Goal: Task Accomplishment & Management: Use online tool/utility

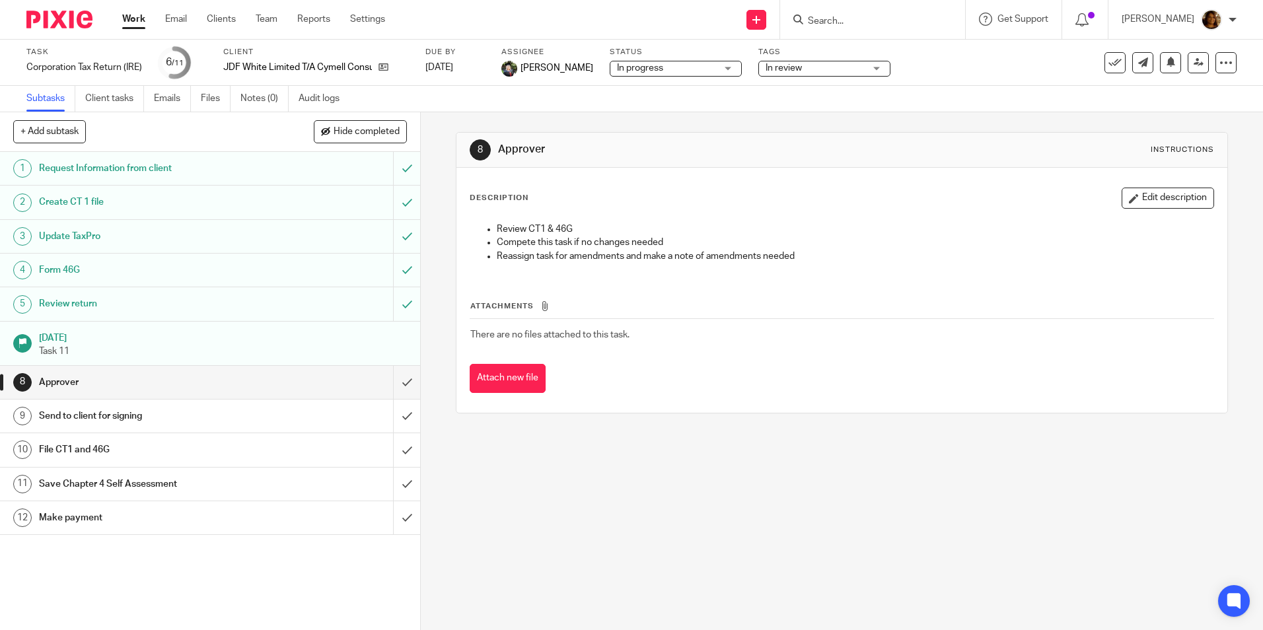
click at [131, 21] on link "Work" at bounding box center [133, 19] width 23 height 13
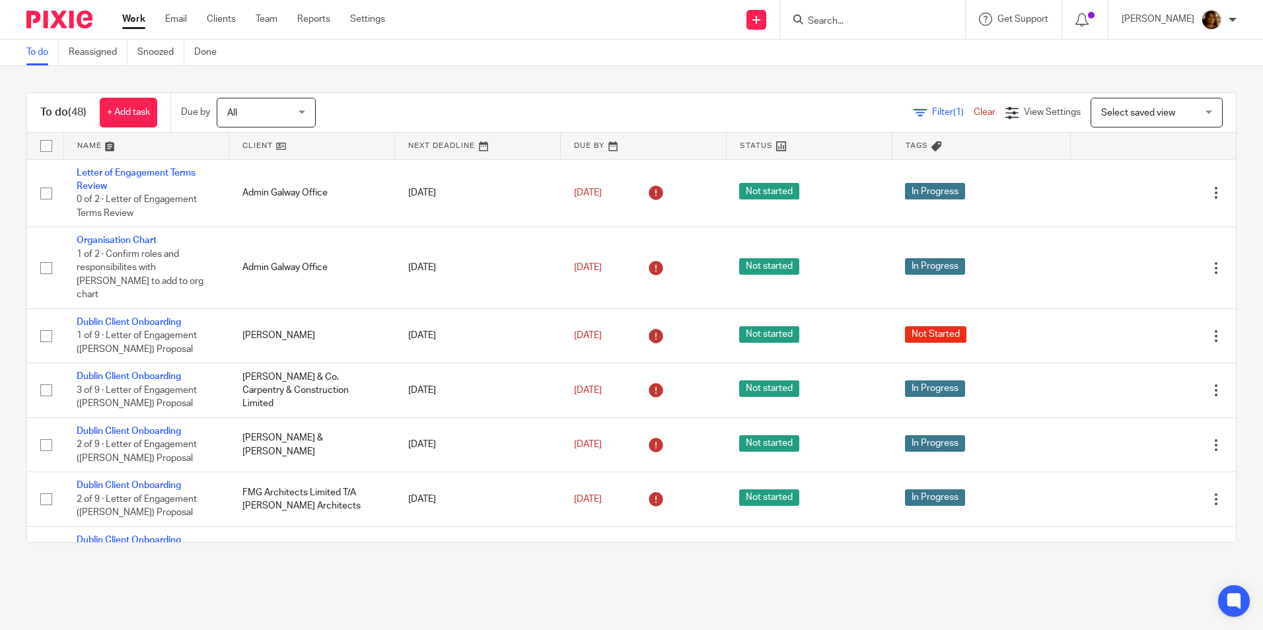
click at [264, 142] on link at bounding box center [311, 146] width 165 height 26
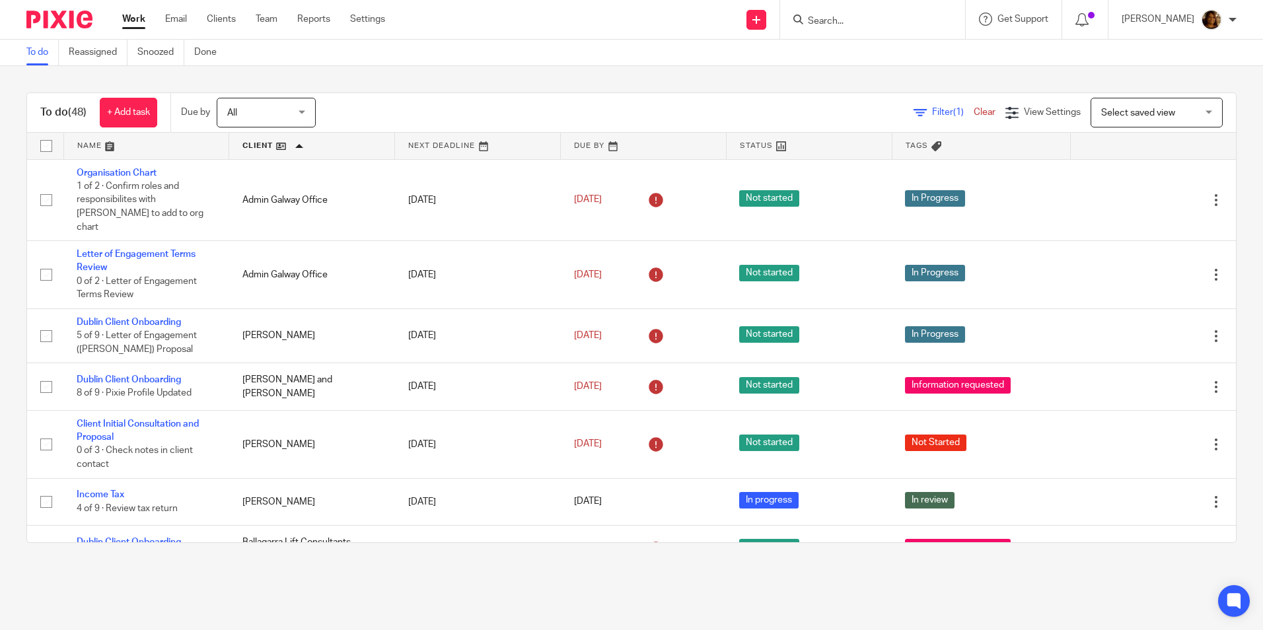
click at [871, 16] on input "Search" at bounding box center [866, 22] width 119 height 12
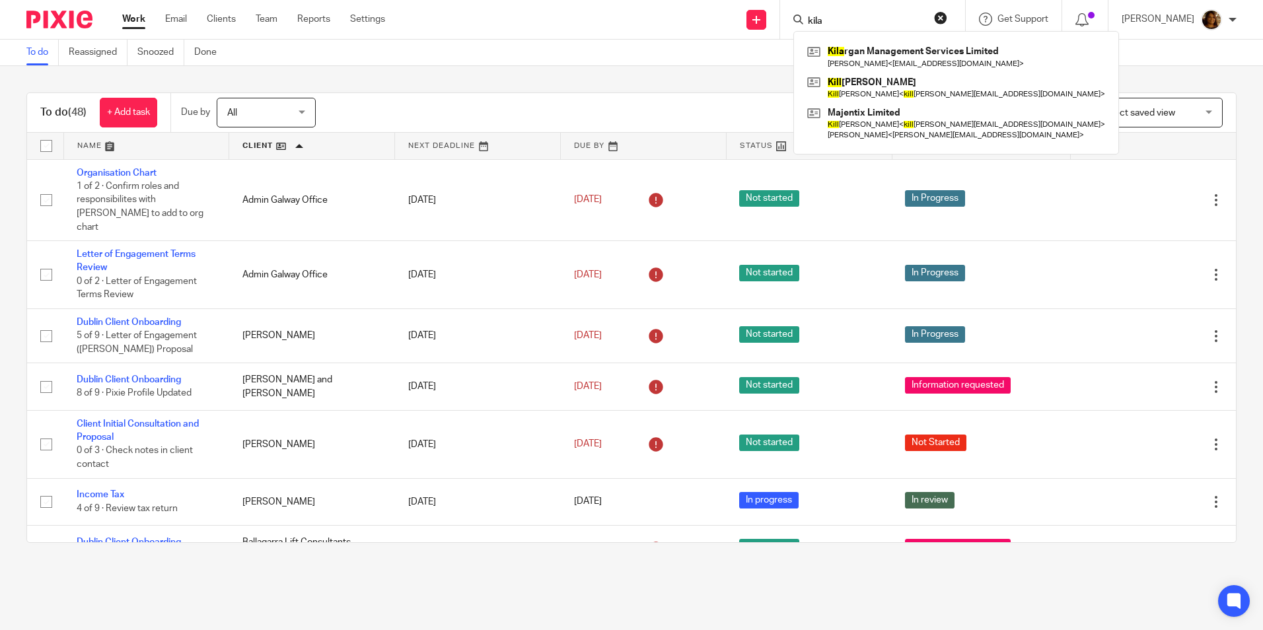
type input "kila"
click at [892, 40] on div "Kila rgan Management Services Limited Michelle McDonald < mcolleary77@gmail.com…" at bounding box center [956, 93] width 326 height 124
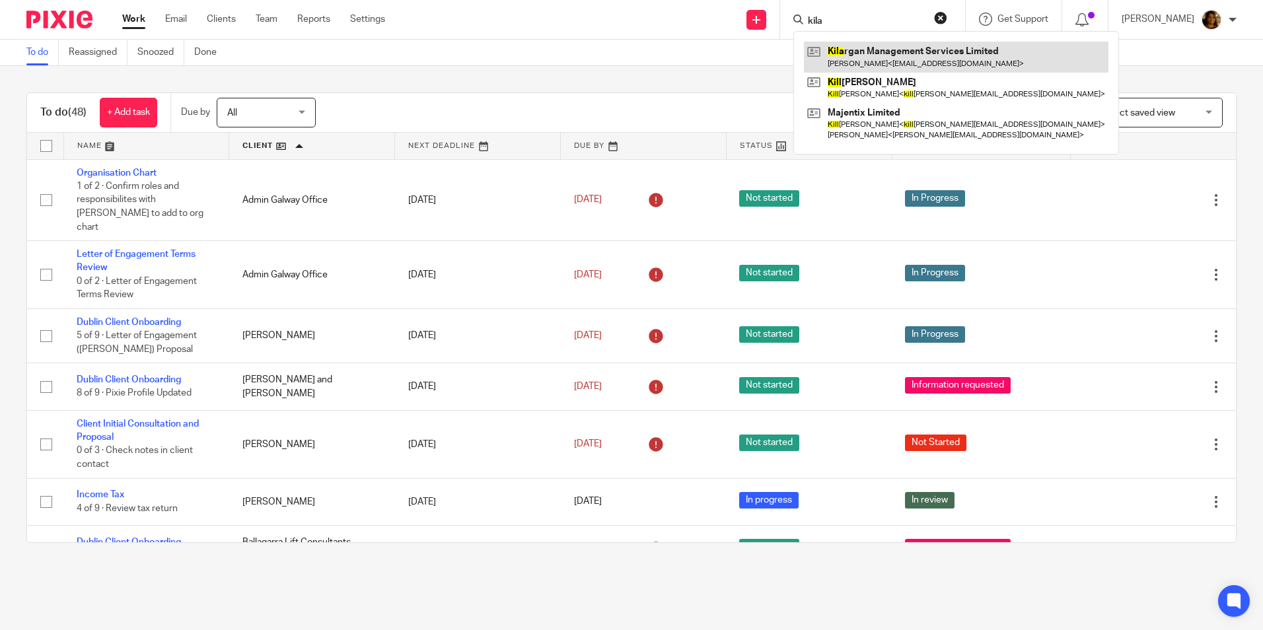
click at [887, 48] on link at bounding box center [956, 57] width 305 height 30
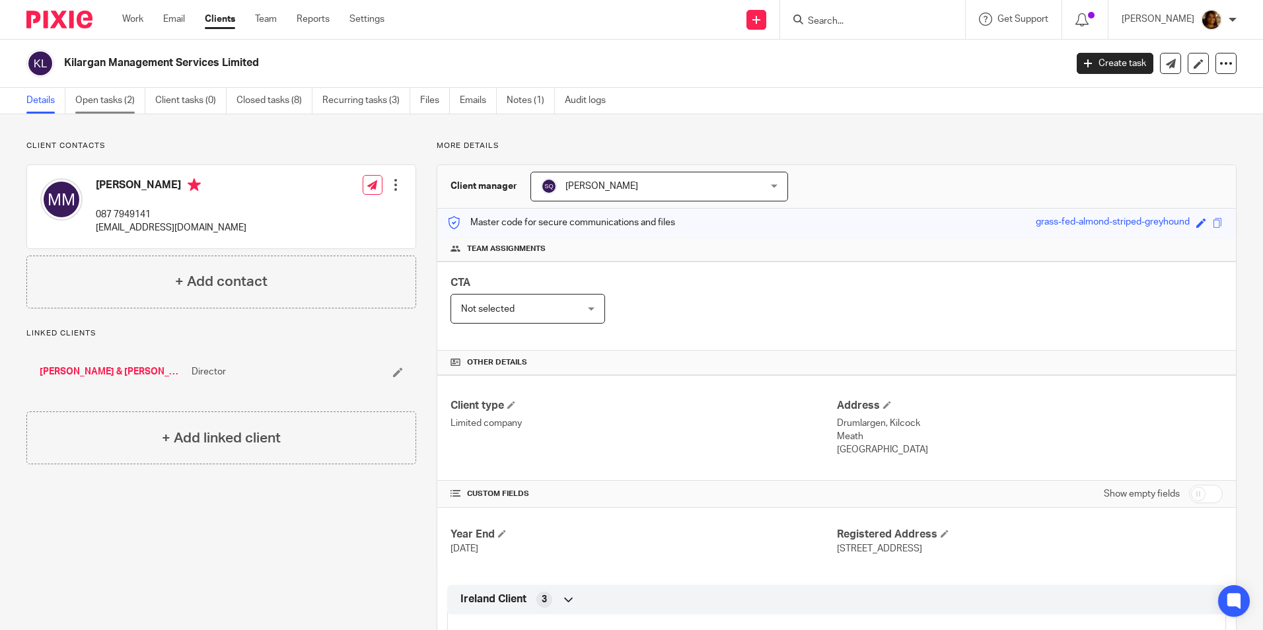
click at [89, 101] on link "Open tasks (2)" at bounding box center [110, 101] width 70 height 26
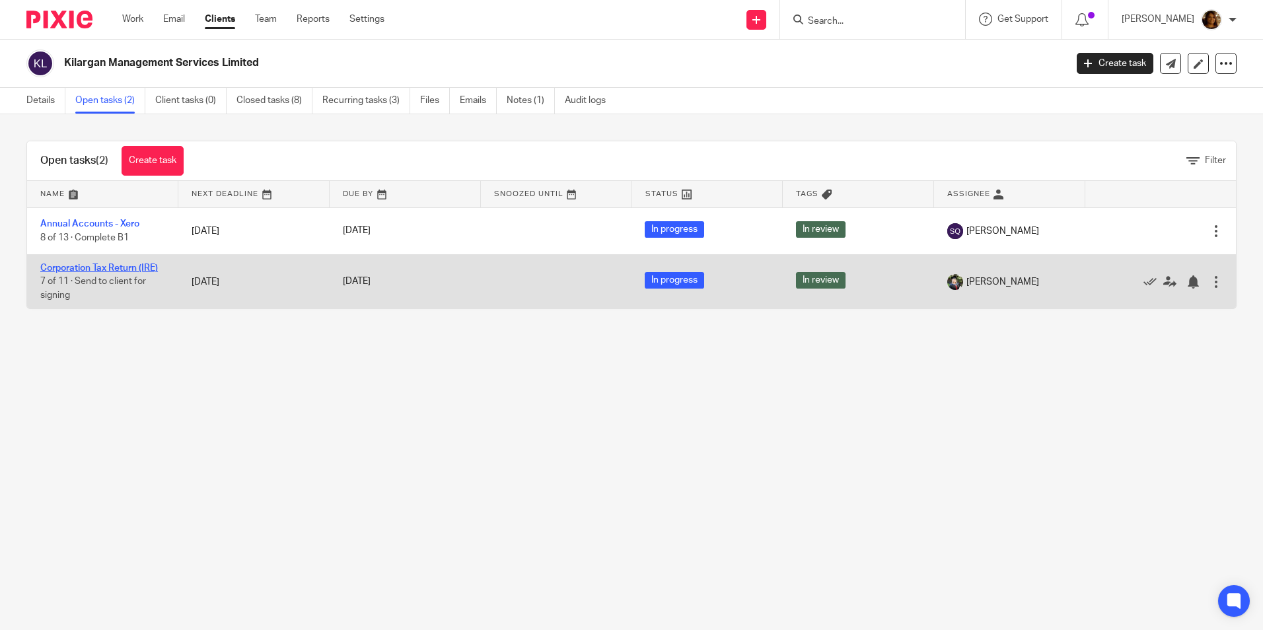
click at [135, 264] on link "Corporation Tax Return (IRE)" at bounding box center [99, 268] width 118 height 9
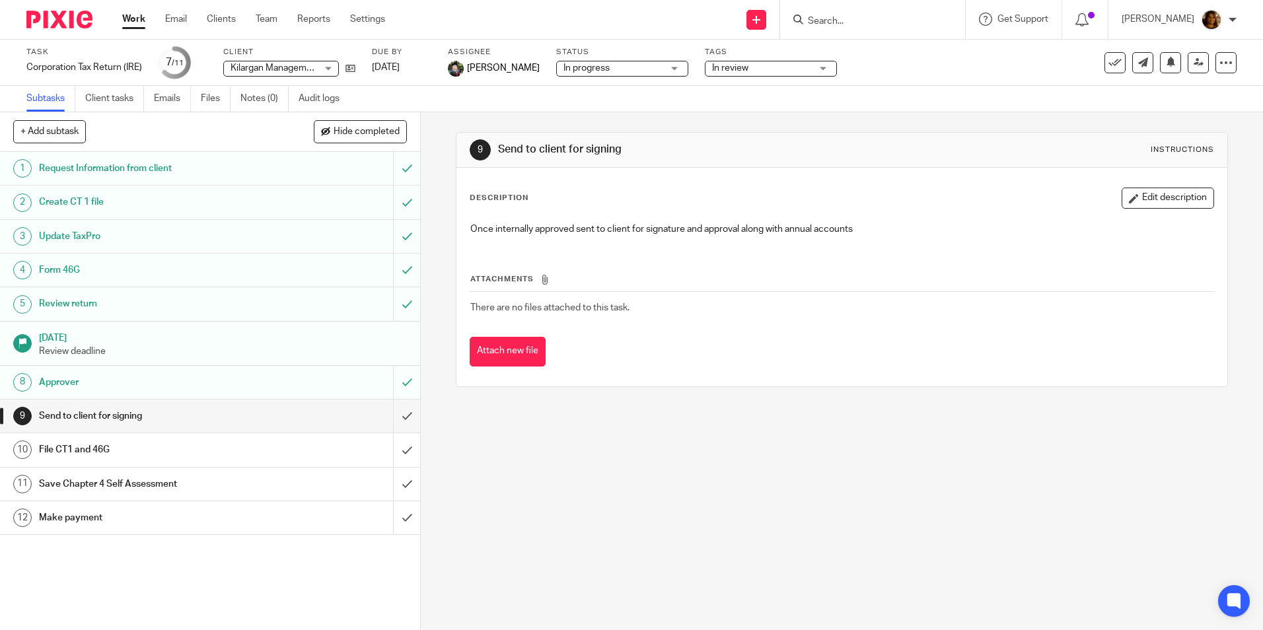
click at [83, 373] on h1 "Approver" at bounding box center [152, 383] width 227 height 20
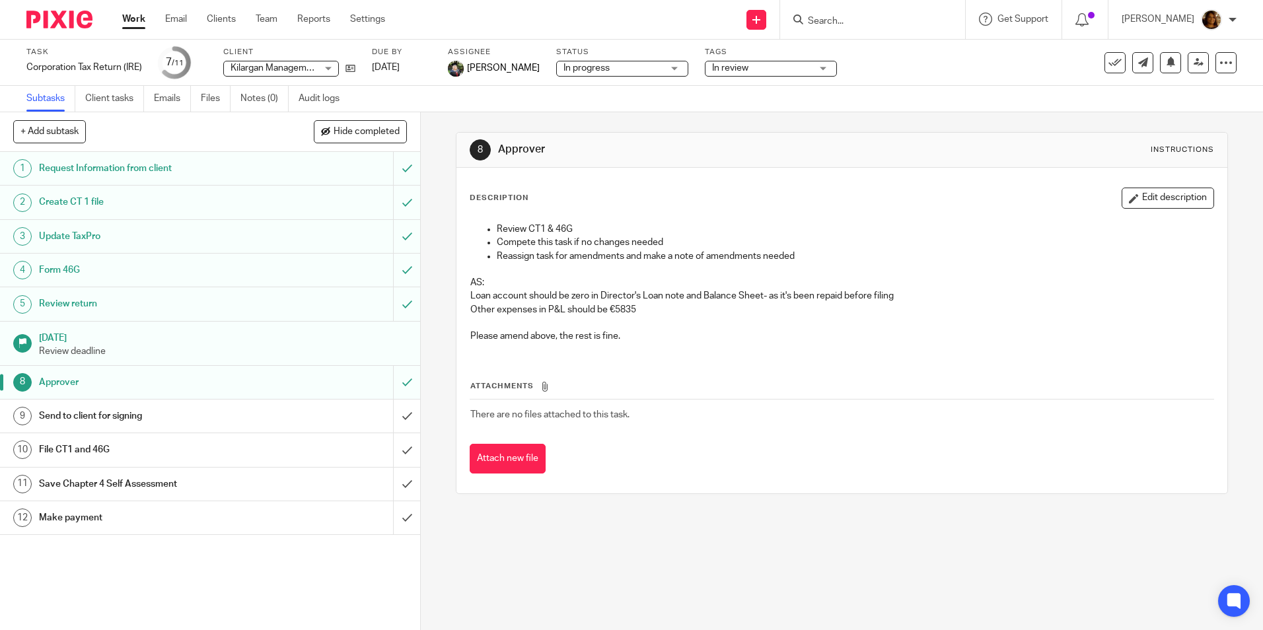
click at [136, 19] on link "Work" at bounding box center [133, 19] width 23 height 13
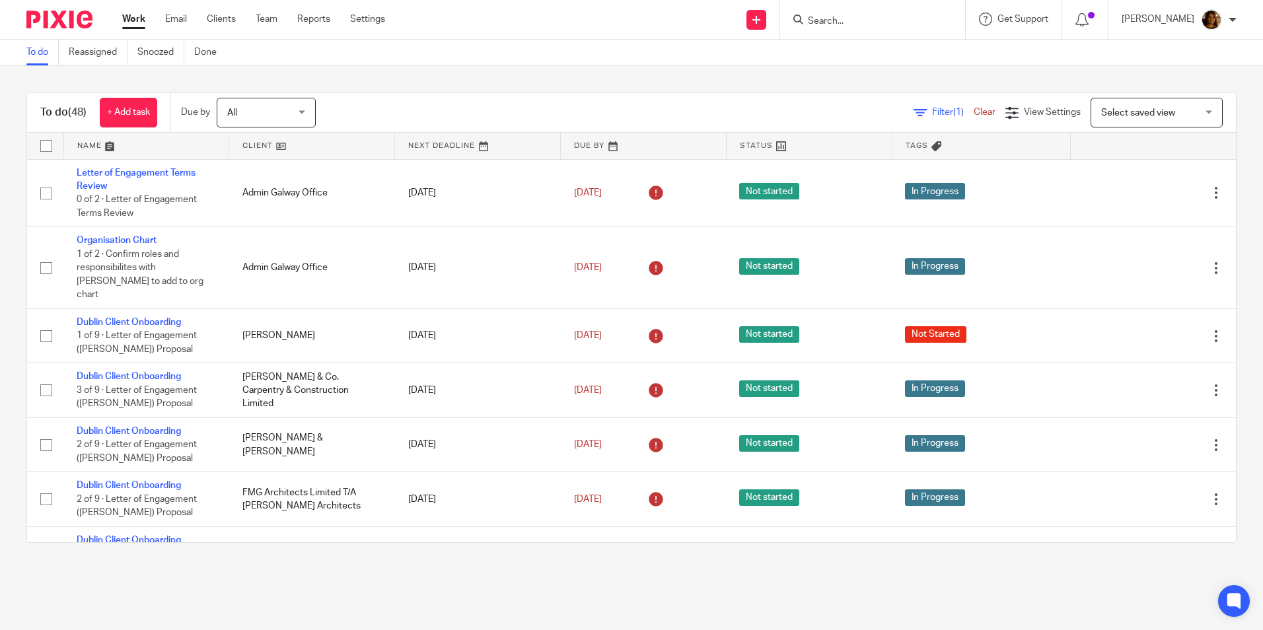
click at [252, 146] on link at bounding box center [311, 146] width 165 height 26
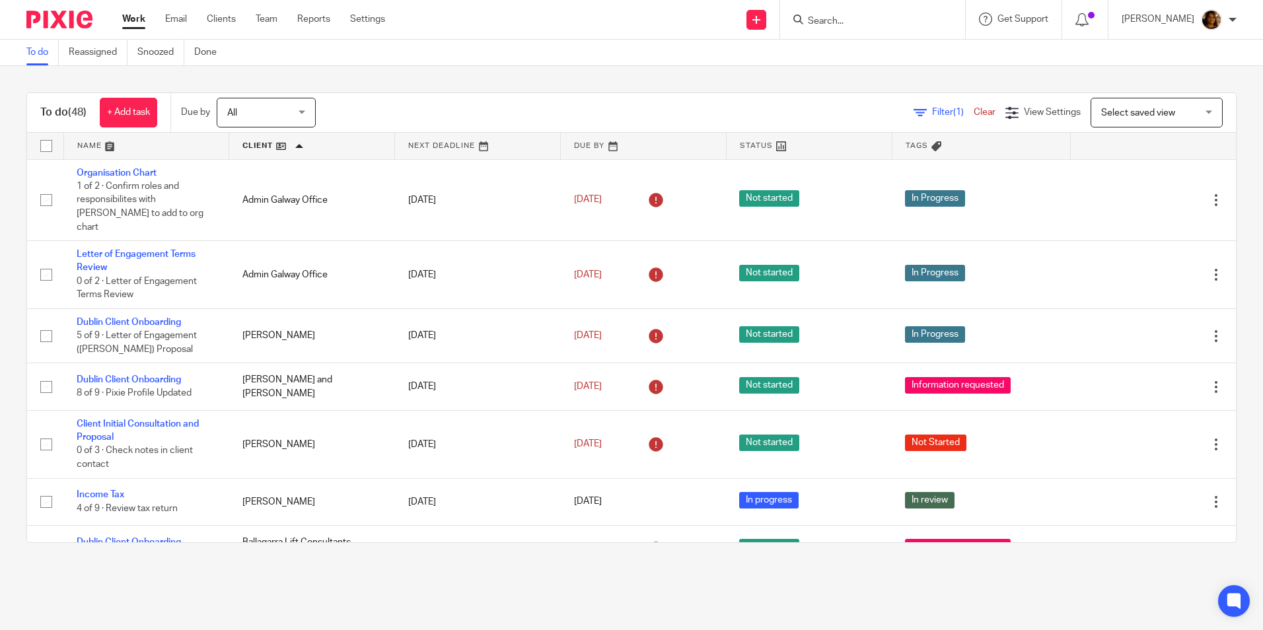
click at [251, 142] on link at bounding box center [311, 146] width 165 height 26
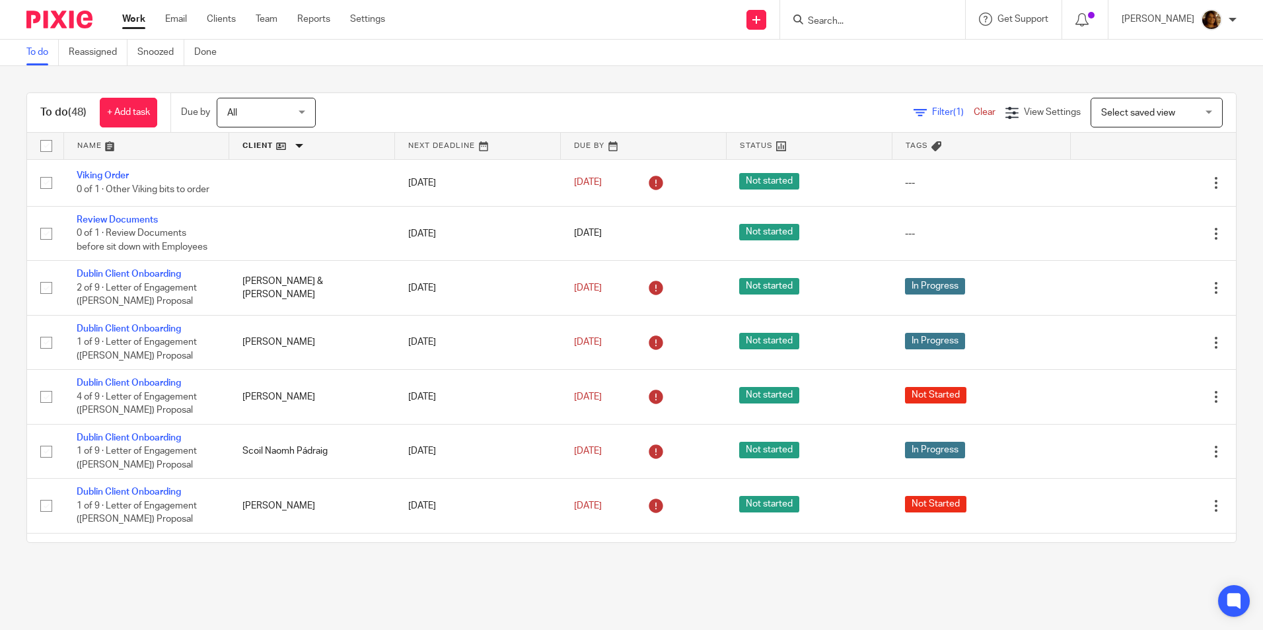
click at [251, 142] on link at bounding box center [311, 146] width 165 height 26
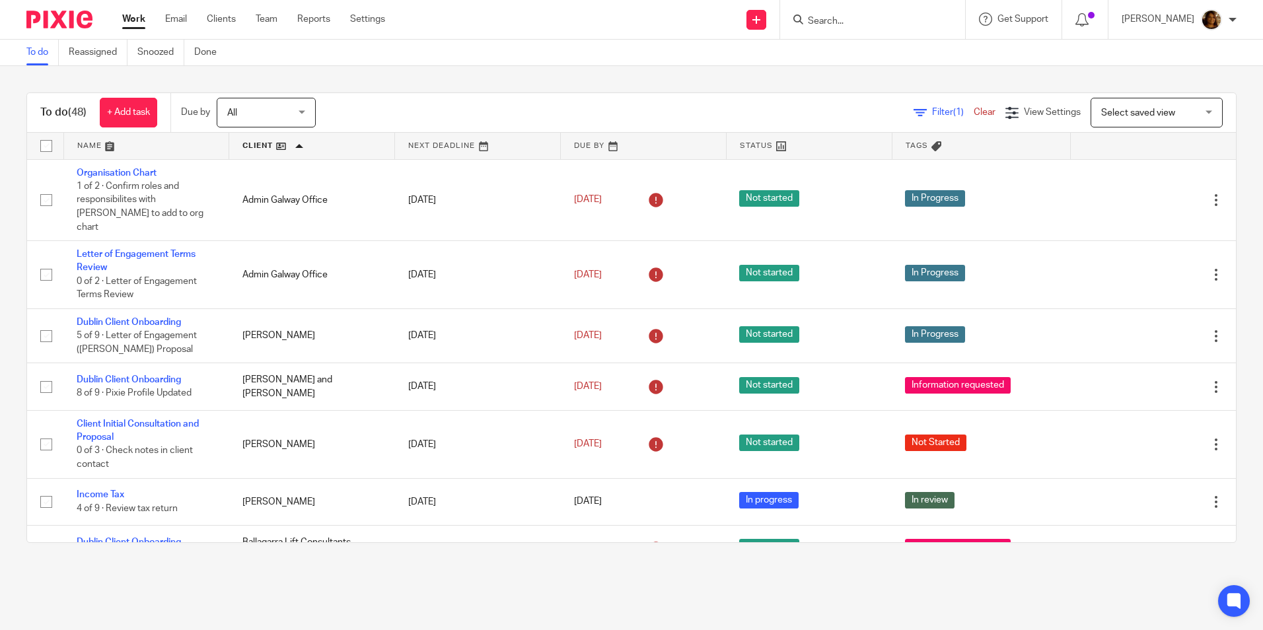
click at [102, 148] on link at bounding box center [146, 146] width 165 height 26
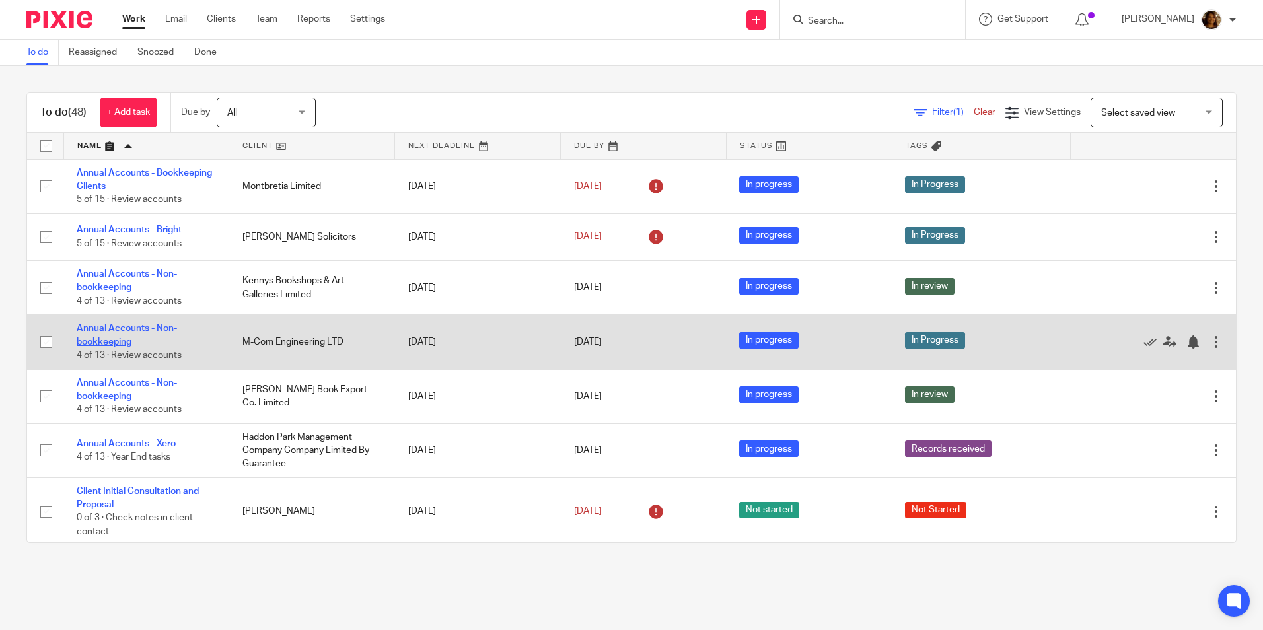
click at [151, 327] on link "Annual Accounts - Non-bookkeeping" at bounding box center [127, 335] width 100 height 22
